Goal: Find specific page/section: Find specific page/section

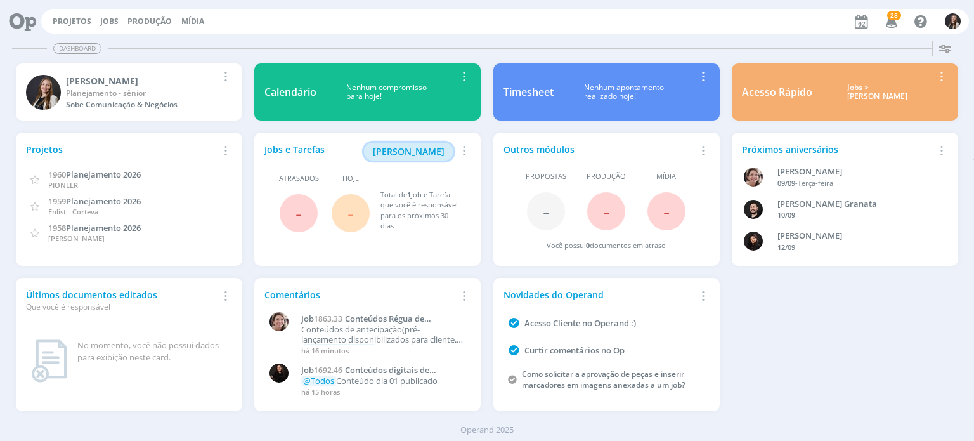
click at [413, 154] on span "[PERSON_NAME]" at bounding box center [409, 151] width 72 height 12
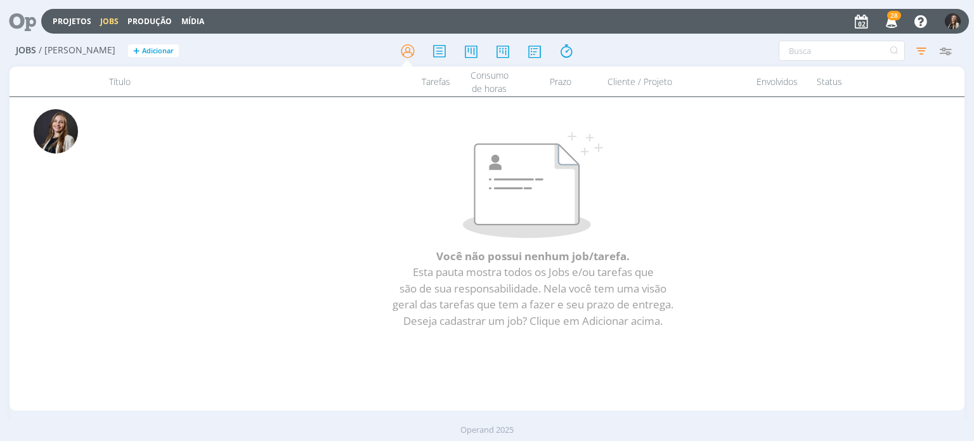
click at [566, 163] on img at bounding box center [533, 185] width 140 height 106
click at [954, 22] on img "button" at bounding box center [953, 21] width 16 height 16
click at [29, 18] on icon at bounding box center [18, 21] width 26 height 25
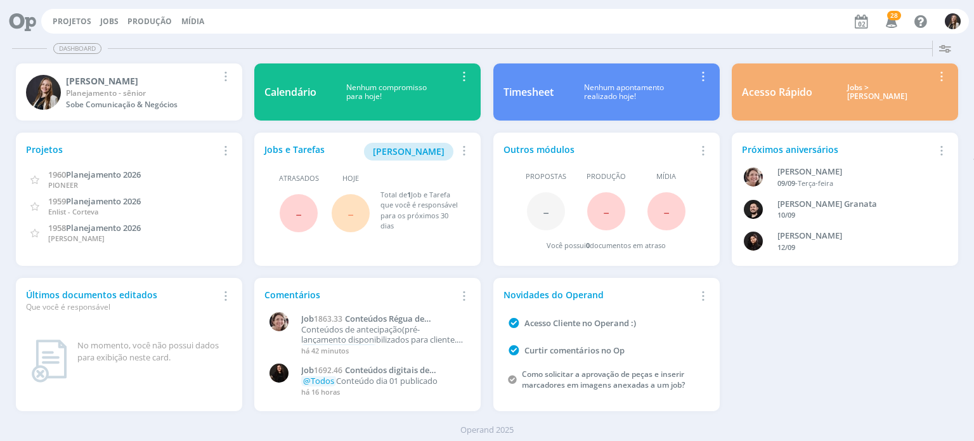
click at [849, 334] on div "Projetos Adicionar Remover Card 1960 Planejamento 2026 PIONEER 1959 Planejament…" at bounding box center [487, 272] width 955 height 291
